Goal: Information Seeking & Learning: Check status

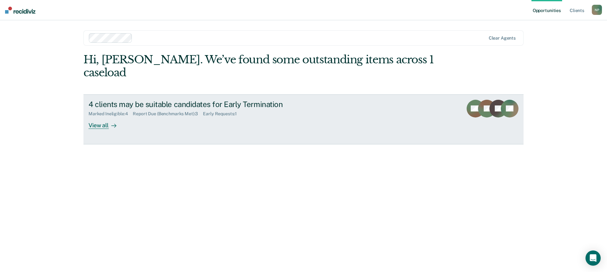
click at [110, 121] on div at bounding box center [113, 124] width 8 height 7
